Goal: Communication & Community: Share content

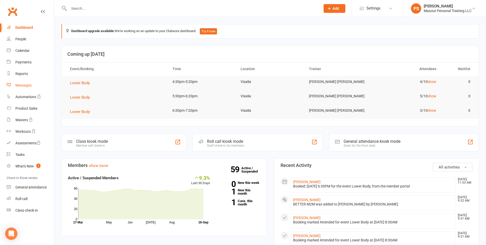
click at [28, 84] on div "Messages" at bounding box center [23, 85] width 16 height 4
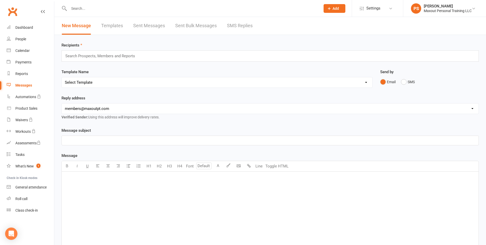
click at [150, 28] on link "Sent Messages" at bounding box center [149, 26] width 32 height 18
select select "100"
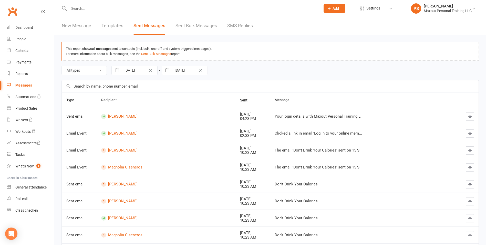
click at [469, 116] on icon "button" at bounding box center [470, 116] width 4 height 4
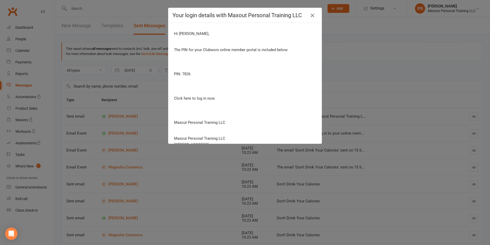
click at [313, 15] on icon "button" at bounding box center [312, 15] width 6 height 6
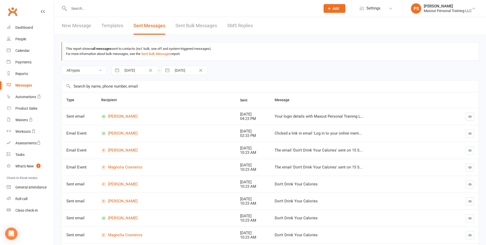
click at [471, 186] on icon "button" at bounding box center [470, 184] width 4 height 4
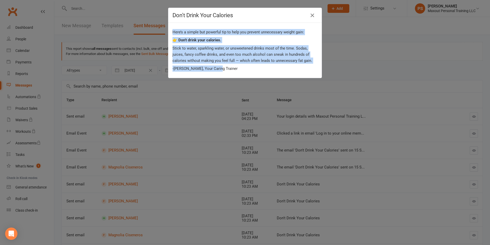
drag, startPoint x: 171, startPoint y: 32, endPoint x: 214, endPoint y: 71, distance: 58.4
click at [214, 71] on div "Here’s a simple but powerful tip to help you prevent unnecessary weight gain: 👉…" at bounding box center [244, 50] width 145 height 43
drag, startPoint x: 214, startPoint y: 71, endPoint x: 211, endPoint y: 58, distance: 13.1
copy div "Here’s a simple but powerful tip to help you prevent unnecessary weight gain: 👉…"
